Goal: Check status

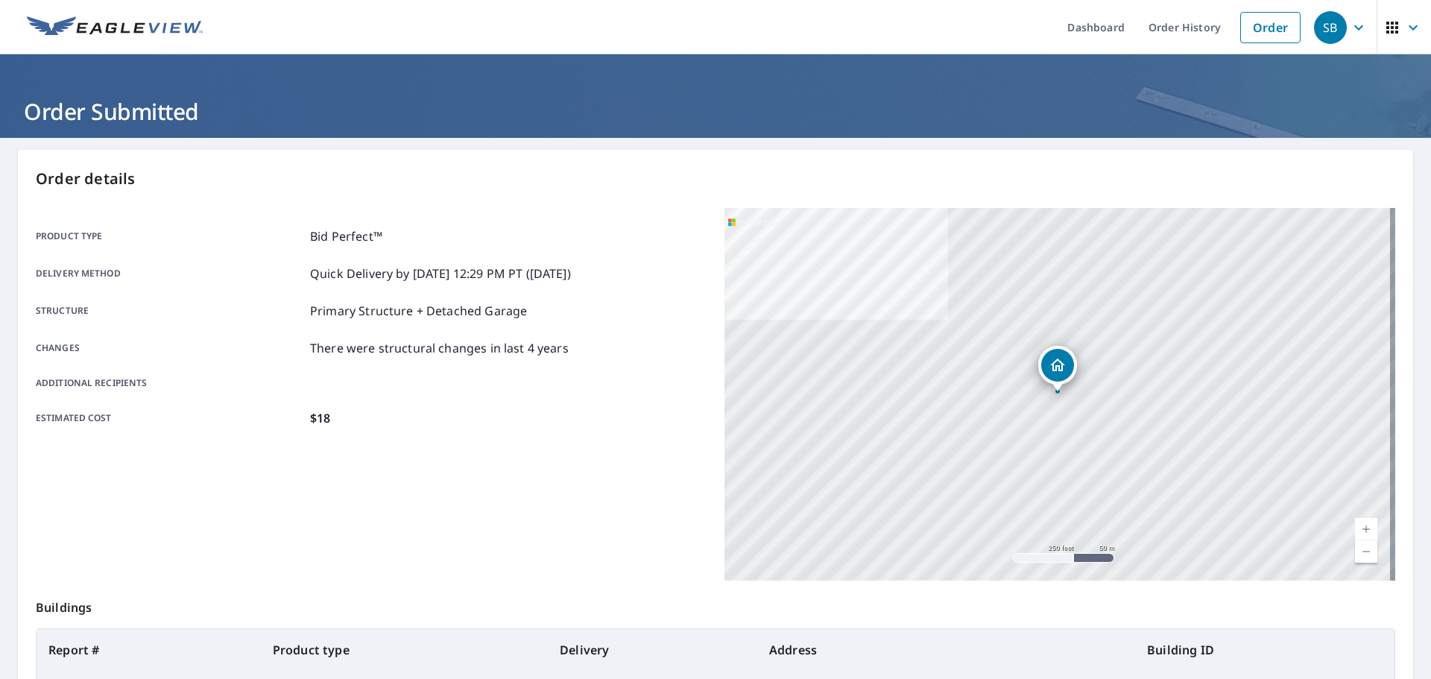
click at [184, 296] on div "Product type Bid Perfect™ Delivery method Quick Delivery by [DATE] 12:29 PM PT …" at bounding box center [371, 327] width 671 height 200
click at [279, 229] on p "Product type" at bounding box center [170, 236] width 268 height 18
click at [132, 199] on div "Order details Product type Bid Perfect™ Delivery method Quick Delivery by [DATE…" at bounding box center [715, 488] width 1395 height 677
click at [218, 224] on div "Product type Bid Perfect™ Delivery method Quick Delivery by [DATE] 12:29 PM PT …" at bounding box center [371, 327] width 671 height 238
click at [360, 423] on div "Estimated cost $18" at bounding box center [371, 418] width 671 height 18
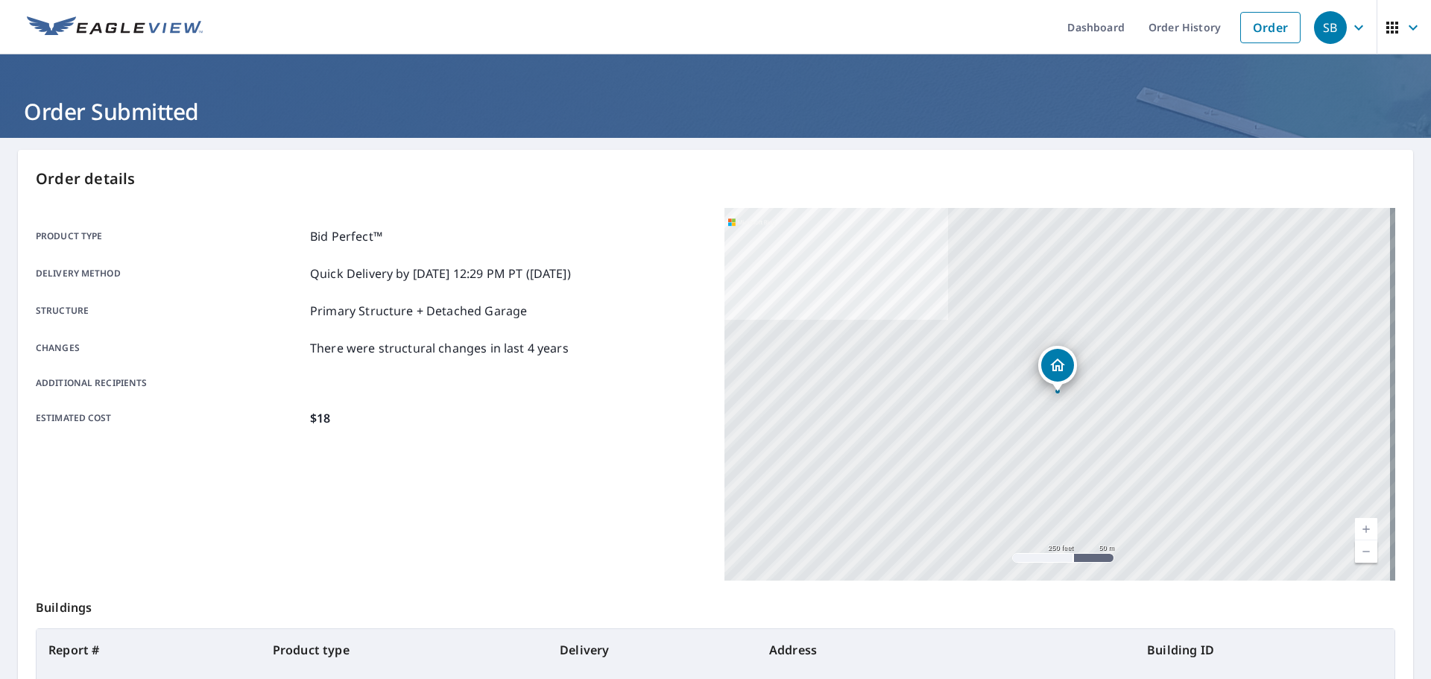
click at [367, 417] on div "Estimated cost $18" at bounding box center [371, 418] width 671 height 18
click at [581, 352] on div "Changes There were structural changes in last 4 years" at bounding box center [371, 348] width 671 height 18
click at [385, 410] on div "Estimated cost $18" at bounding box center [371, 418] width 671 height 18
click at [587, 350] on div "Changes There were structural changes in last 4 years" at bounding box center [371, 348] width 671 height 18
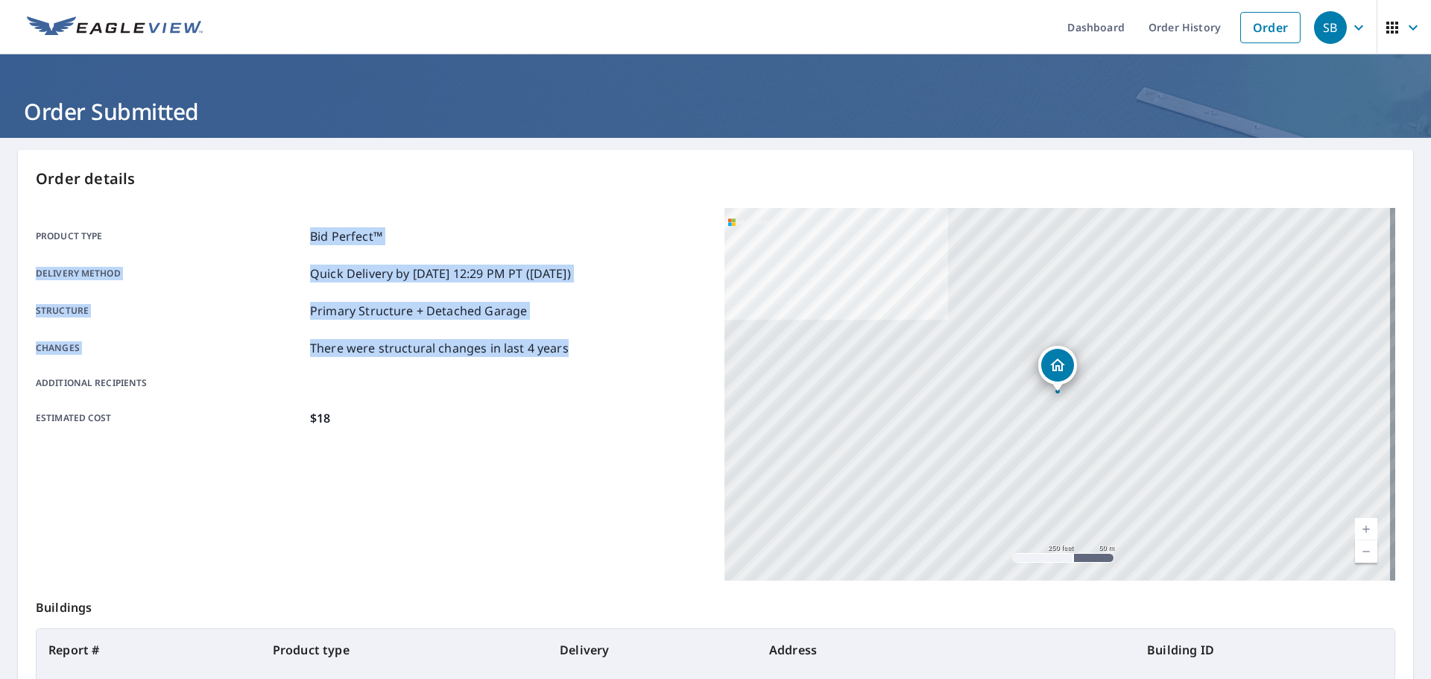
drag, startPoint x: 582, startPoint y: 351, endPoint x: 259, endPoint y: 215, distance: 350.0
click at [259, 215] on div "Product type Bid Perfect™ Delivery method Quick Delivery by [DATE] 12:29 PM PT …" at bounding box center [371, 327] width 671 height 238
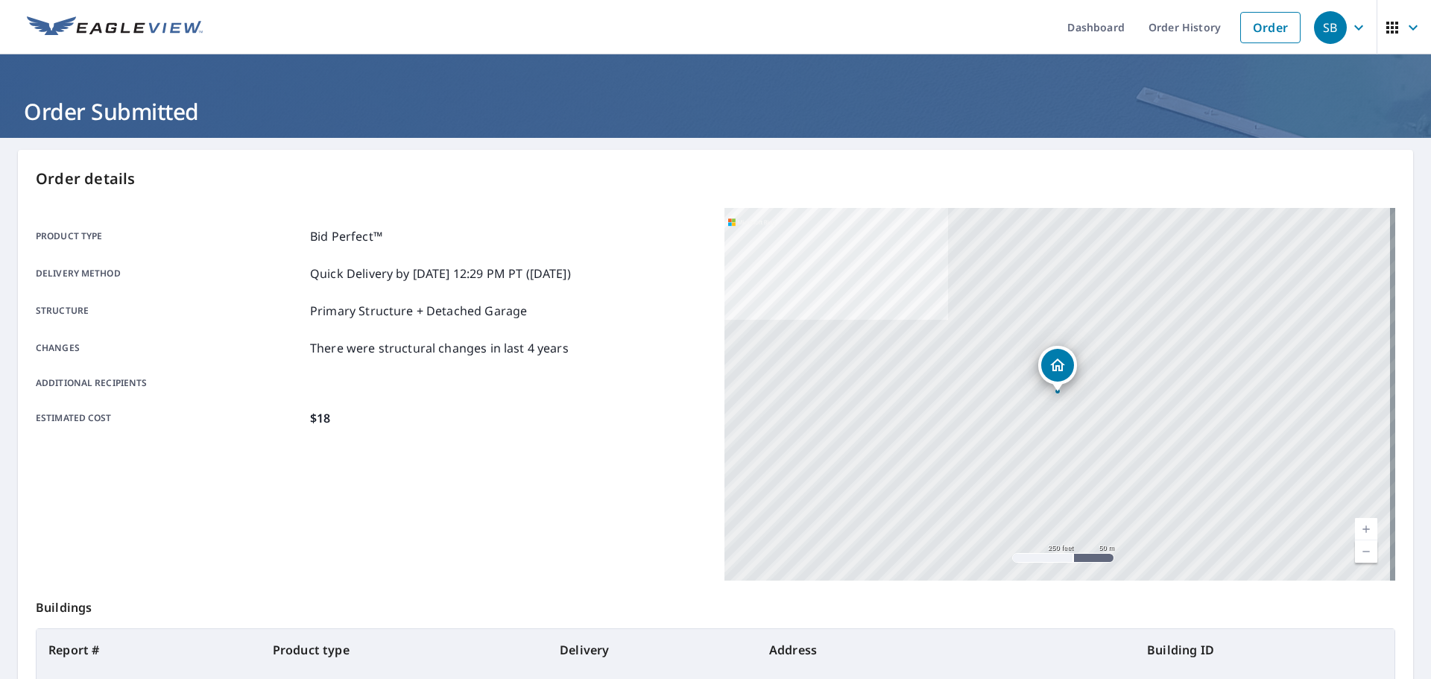
click at [414, 414] on div "Estimated cost $18" at bounding box center [371, 418] width 671 height 18
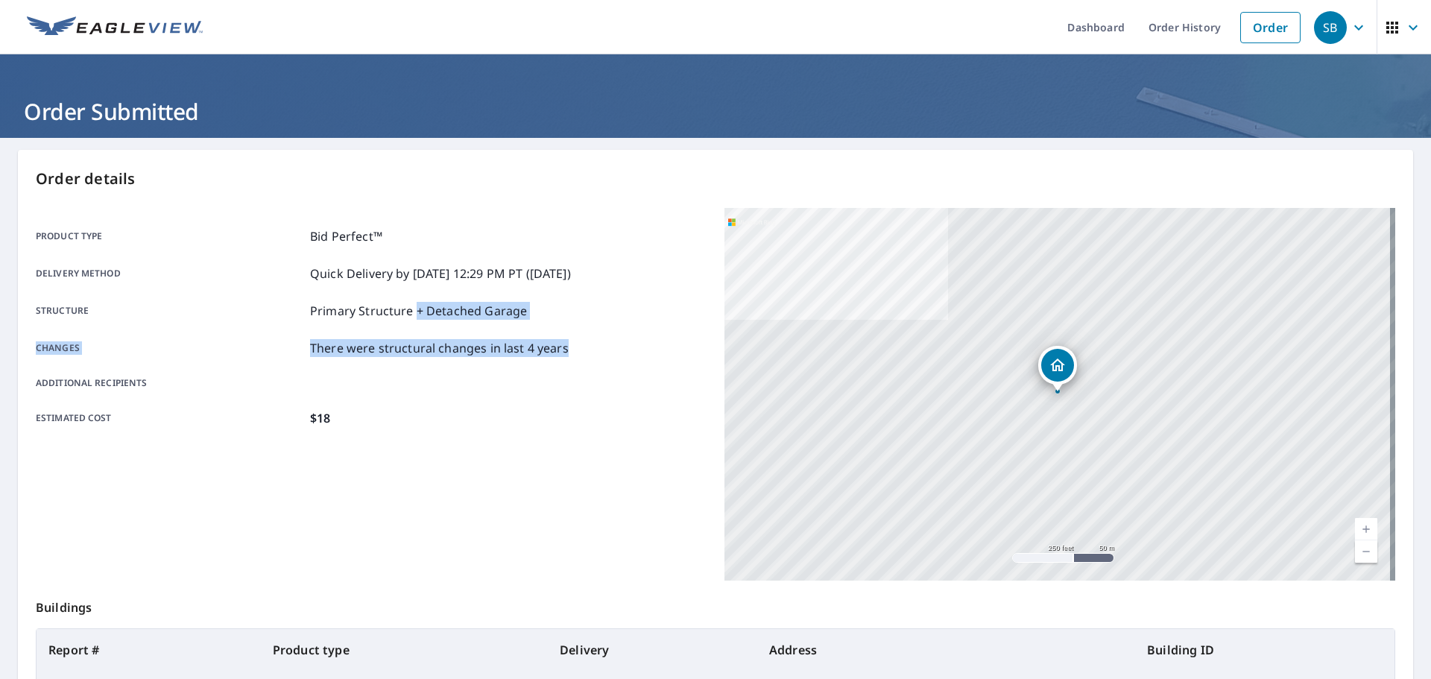
drag, startPoint x: 583, startPoint y: 344, endPoint x: 412, endPoint y: 298, distance: 176.6
click at [412, 298] on div "Product type Bid Perfect™ Delivery method Quick Delivery by [DATE] 12:29 PM PT …" at bounding box center [371, 327] width 671 height 200
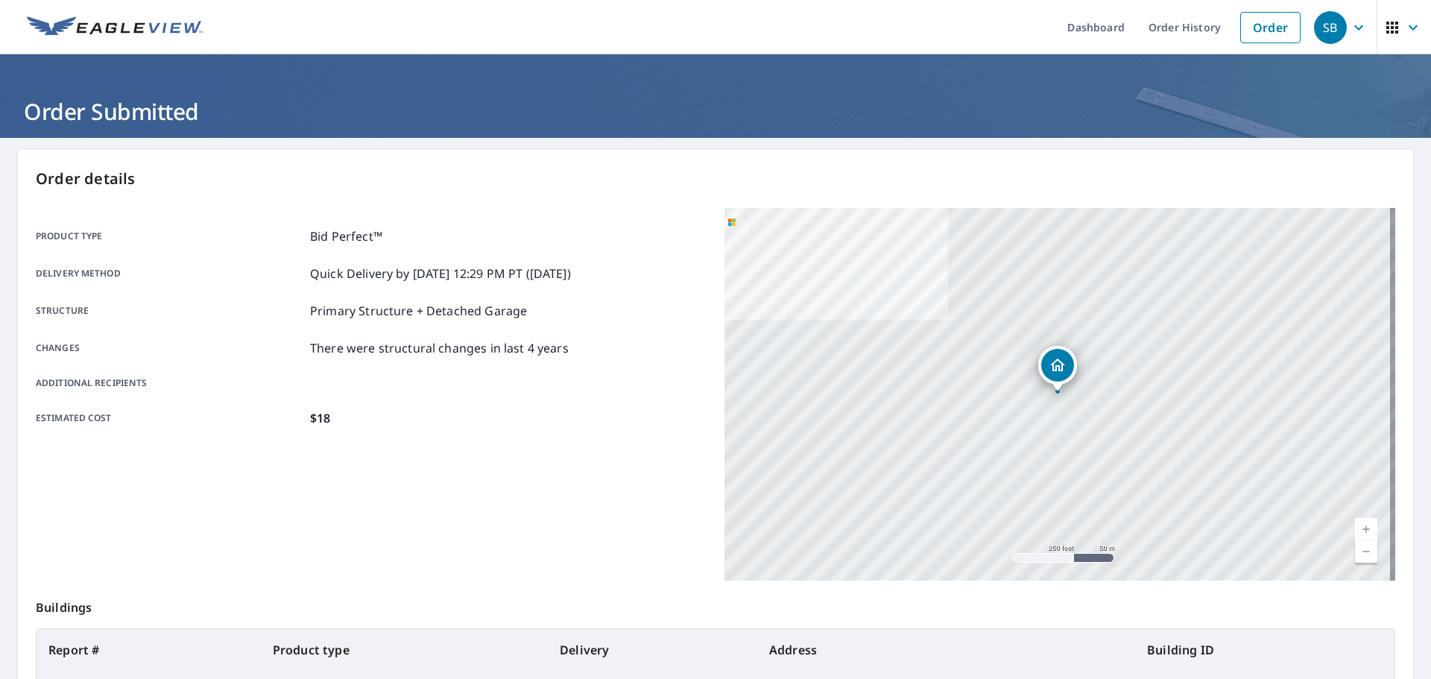
click at [253, 314] on p "Structure" at bounding box center [170, 311] width 268 height 18
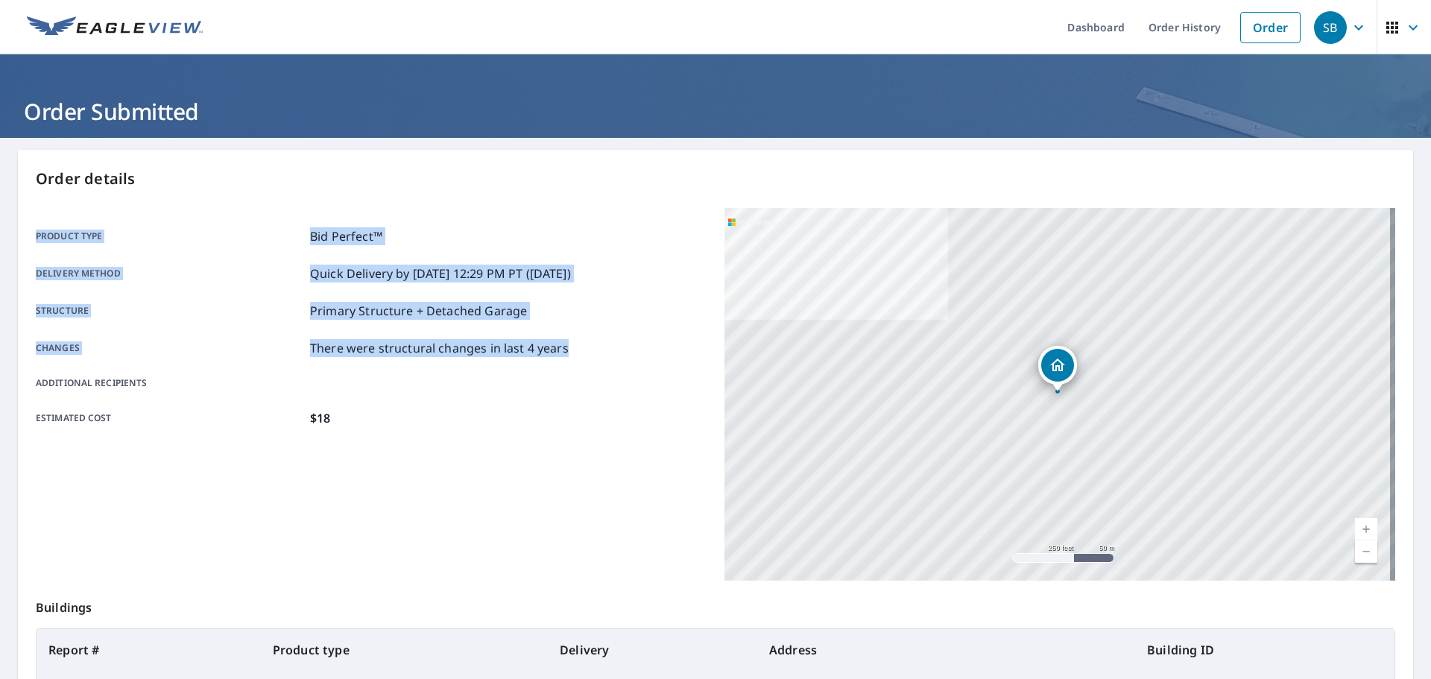
drag, startPoint x: 581, startPoint y: 355, endPoint x: 13, endPoint y: 214, distance: 585.1
click at [13, 214] on main "Order details Product type Bid Perfect™ Delivery method Quick Delivery by [DATE…" at bounding box center [715, 488] width 1431 height 701
click at [253, 196] on div "Order details Product type Bid Perfect™ Delivery method Quick Delivery by [DATE…" at bounding box center [715, 488] width 1395 height 677
drag, startPoint x: 352, startPoint y: 420, endPoint x: 26, endPoint y: 227, distance: 379.0
click at [26, 227] on div "Order details Product type Bid Perfect™ Delivery method Quick Delivery by [DATE…" at bounding box center [715, 488] width 1395 height 677
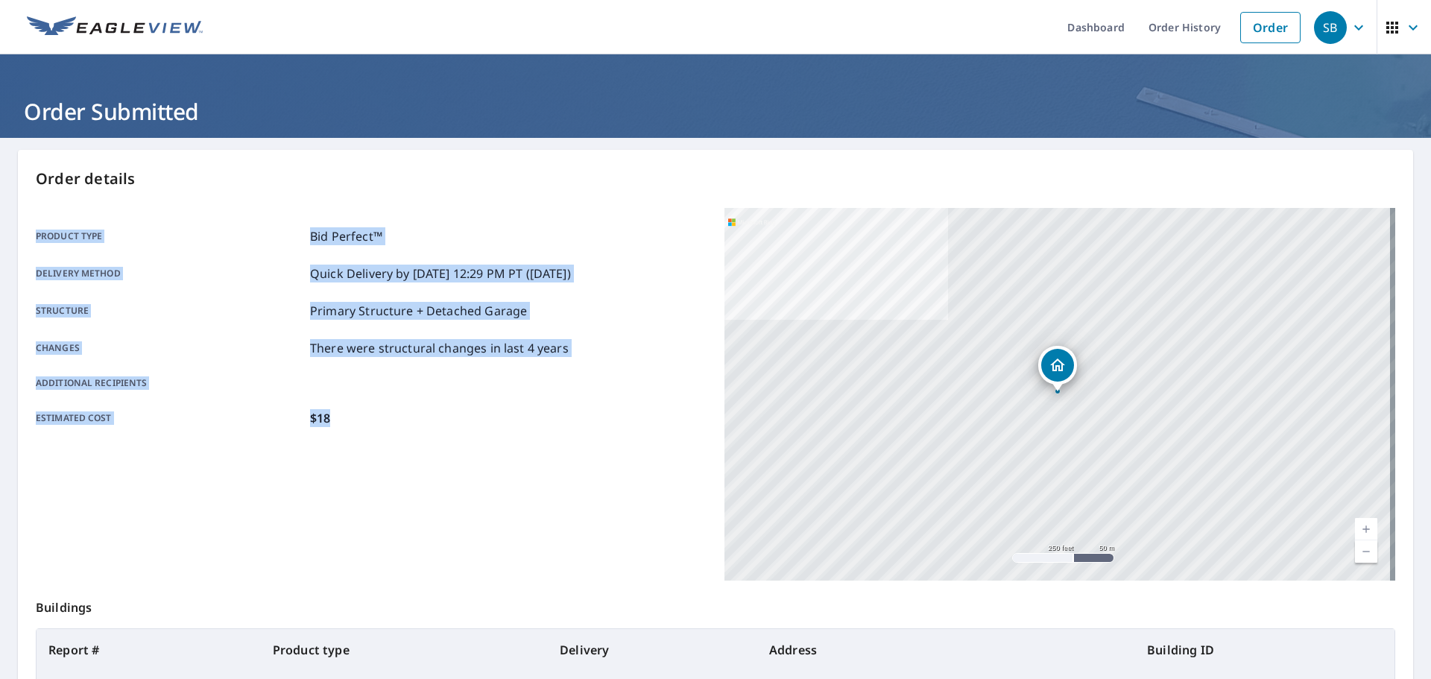
click at [261, 287] on div "Product type Bid Perfect™ Delivery method Quick Delivery by [DATE] 12:29 PM PT …" at bounding box center [371, 327] width 671 height 200
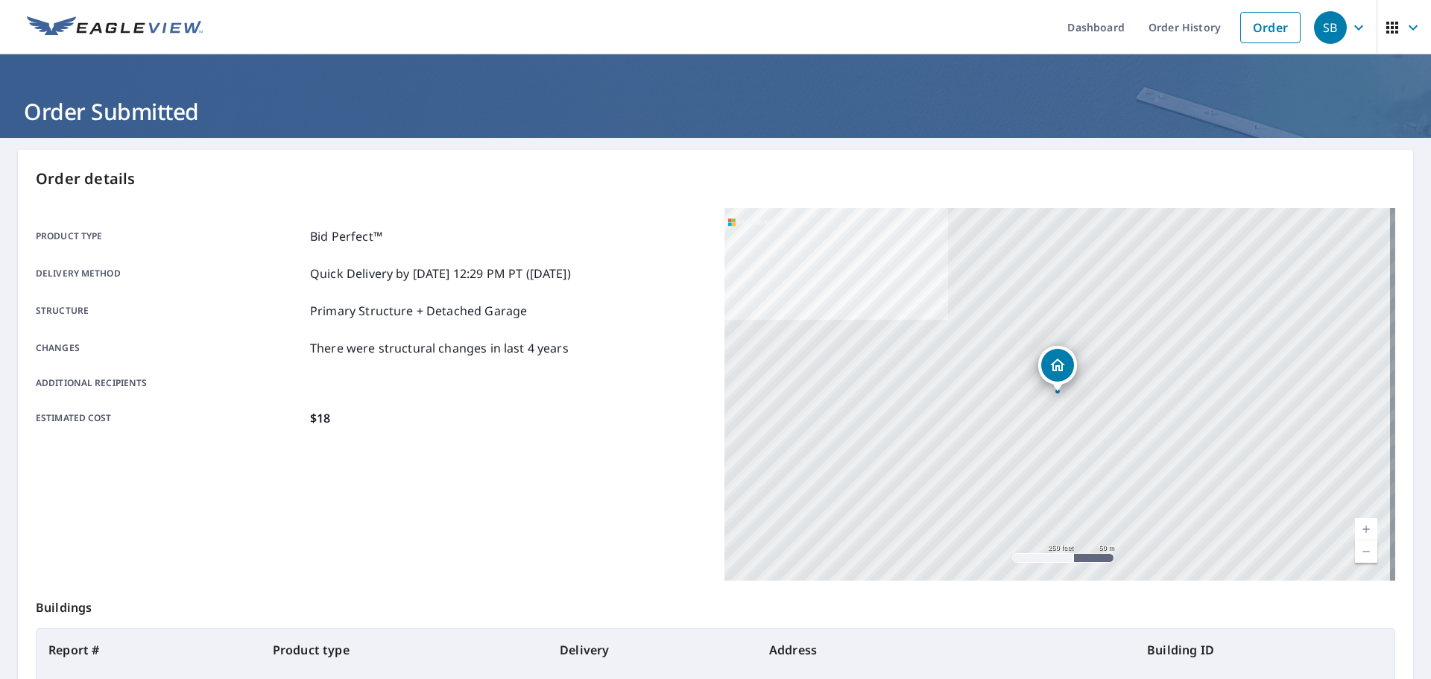
click at [265, 209] on div "Product type Bid Perfect™ Delivery method Quick Delivery by [DATE] 12:29 PM PT …" at bounding box center [371, 327] width 671 height 238
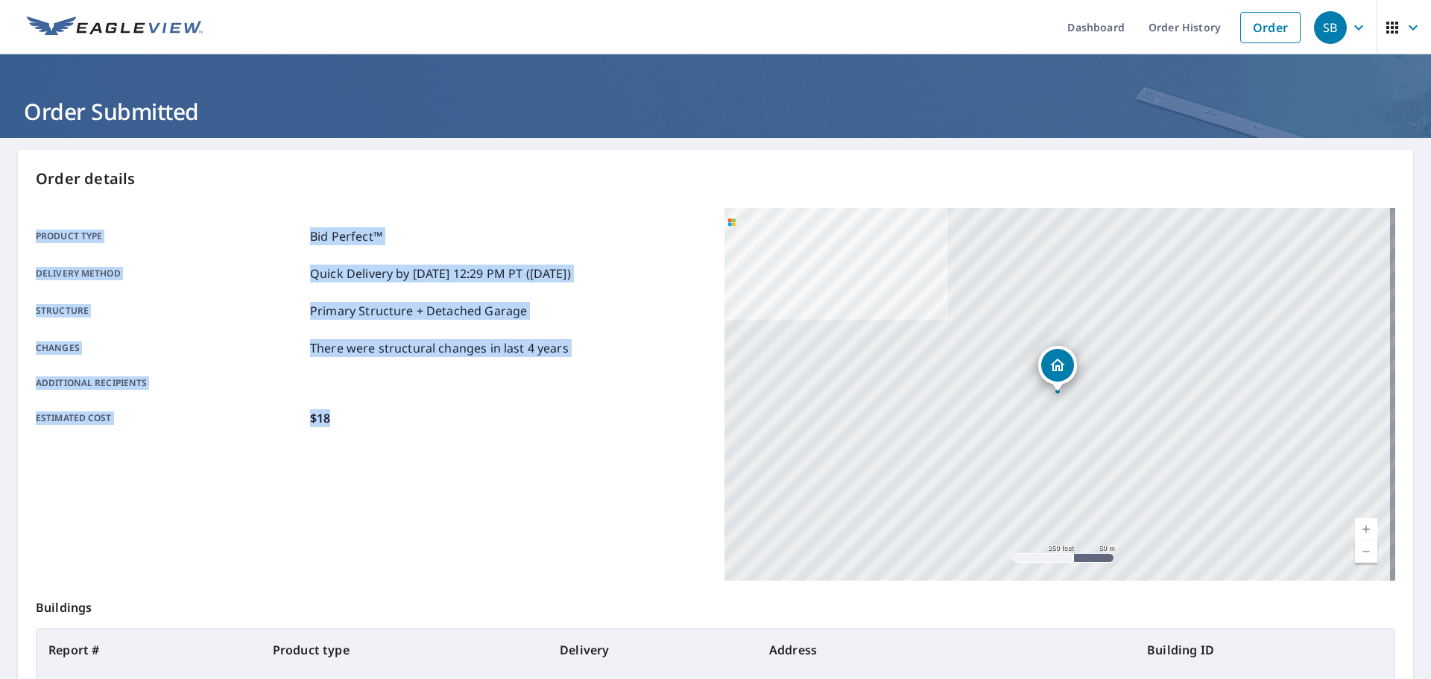
drag, startPoint x: 357, startPoint y: 417, endPoint x: 32, endPoint y: 226, distance: 376.8
click at [32, 226] on div "Order details Product type Bid Perfect™ Delivery method Quick Delivery by [DATE…" at bounding box center [715, 488] width 1395 height 677
click at [183, 202] on div "Order details Product type Bid Perfect™ Delivery method Quick Delivery by [DATE…" at bounding box center [715, 488] width 1395 height 677
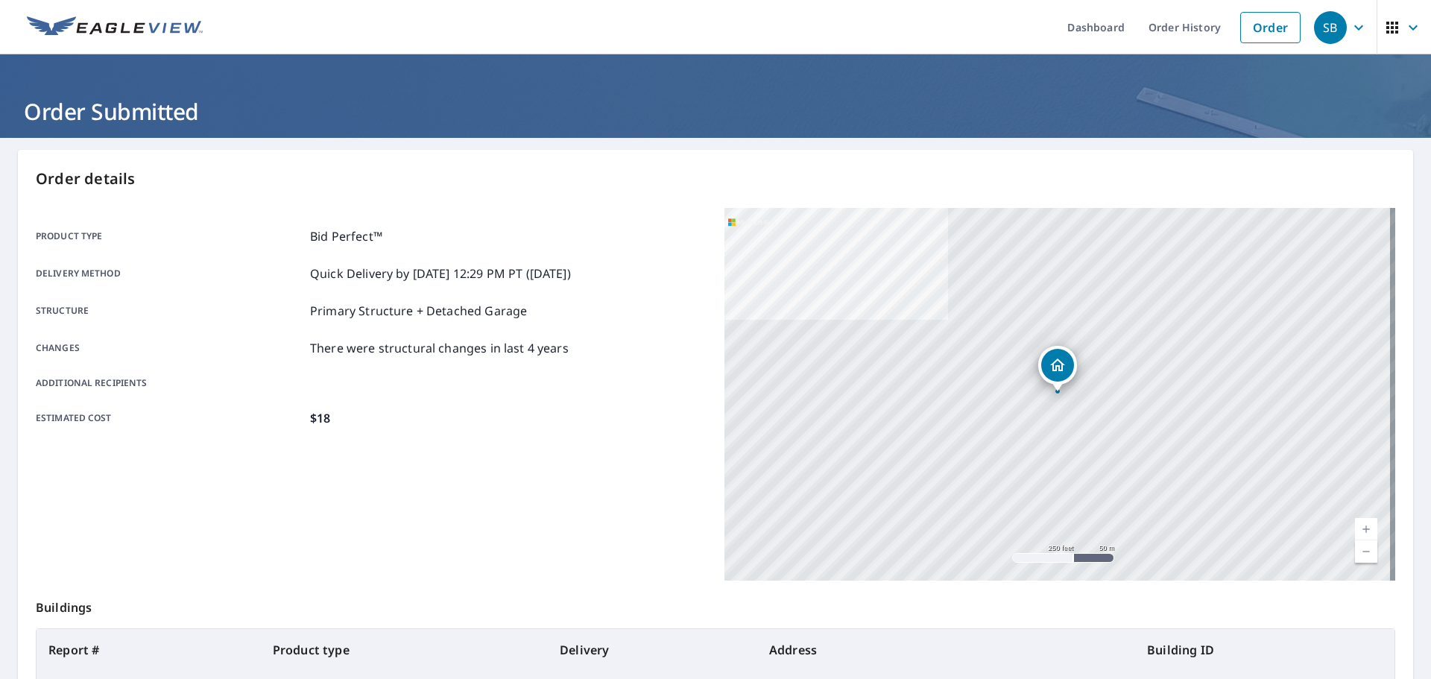
click at [434, 442] on div "Product type Bid Perfect™ Delivery method Quick Delivery by [DATE] 12:29 PM PT …" at bounding box center [371, 327] width 671 height 238
click at [513, 181] on p "Order details" at bounding box center [715, 179] width 1359 height 22
click at [399, 238] on div "Product type Bid Perfect™" at bounding box center [371, 236] width 671 height 18
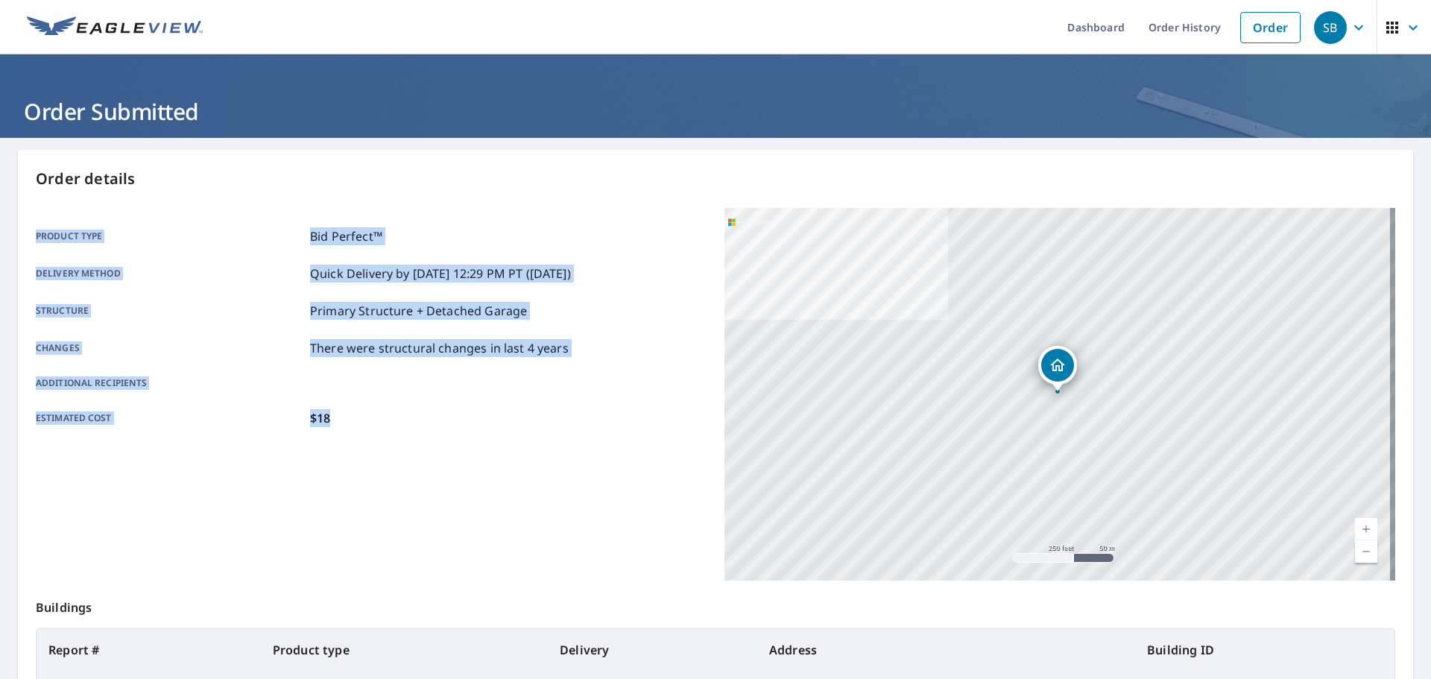
drag, startPoint x: 350, startPoint y: 419, endPoint x: 31, endPoint y: 247, distance: 362.8
click at [31, 247] on div "Order details Product type Bid Perfect™ Delivery method Quick Delivery by [DATE…" at bounding box center [715, 488] width 1395 height 677
click at [215, 238] on p "Product type" at bounding box center [170, 236] width 268 height 18
